Goal: Check status

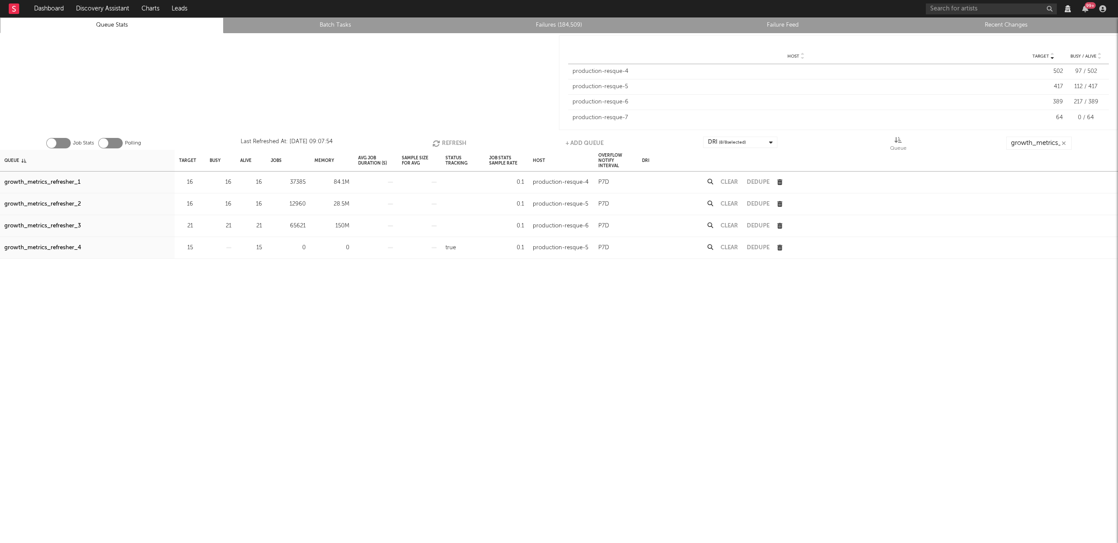
click at [458, 145] on button "Refresh" at bounding box center [449, 143] width 34 height 13
click at [453, 142] on button "Refresh" at bounding box center [449, 143] width 34 height 13
click at [440, 143] on icon "button" at bounding box center [437, 143] width 10 height 7
click at [439, 144] on icon "button" at bounding box center [436, 143] width 10 height 7
